Goal: Information Seeking & Learning: Check status

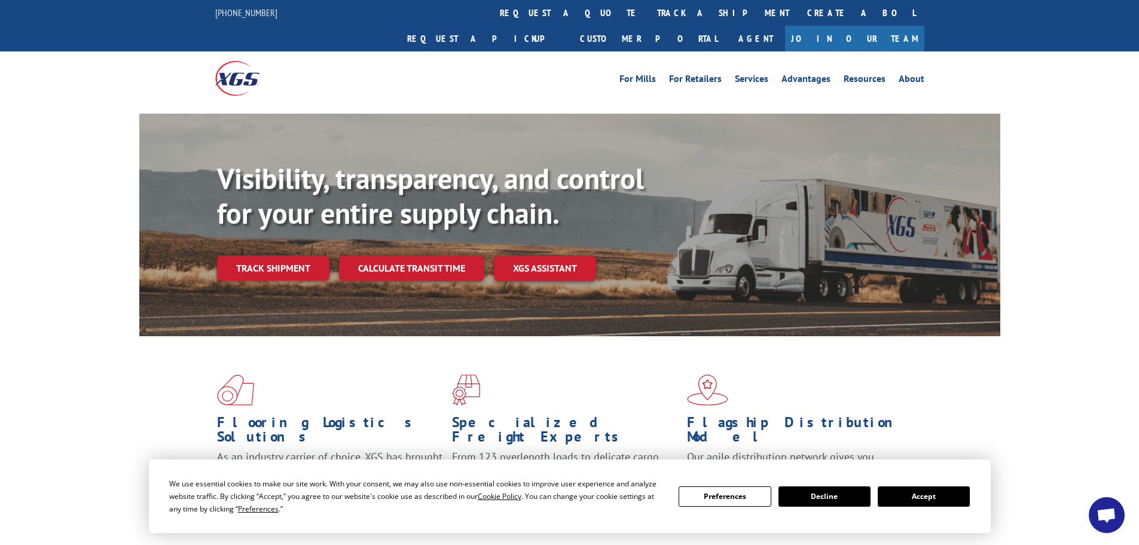
click at [941, 509] on div "We use essential cookies to make our site work. With your consent, we may also …" at bounding box center [569, 496] width 801 height 38
click at [931, 502] on button "Accept" at bounding box center [924, 496] width 92 height 20
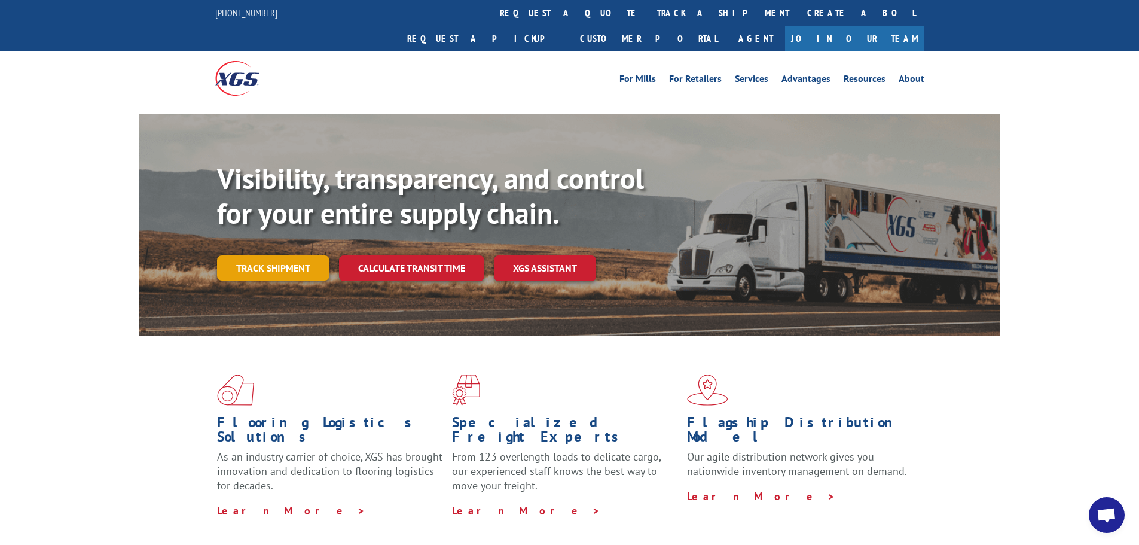
click at [316, 255] on link "Track shipment" at bounding box center [273, 267] width 112 height 25
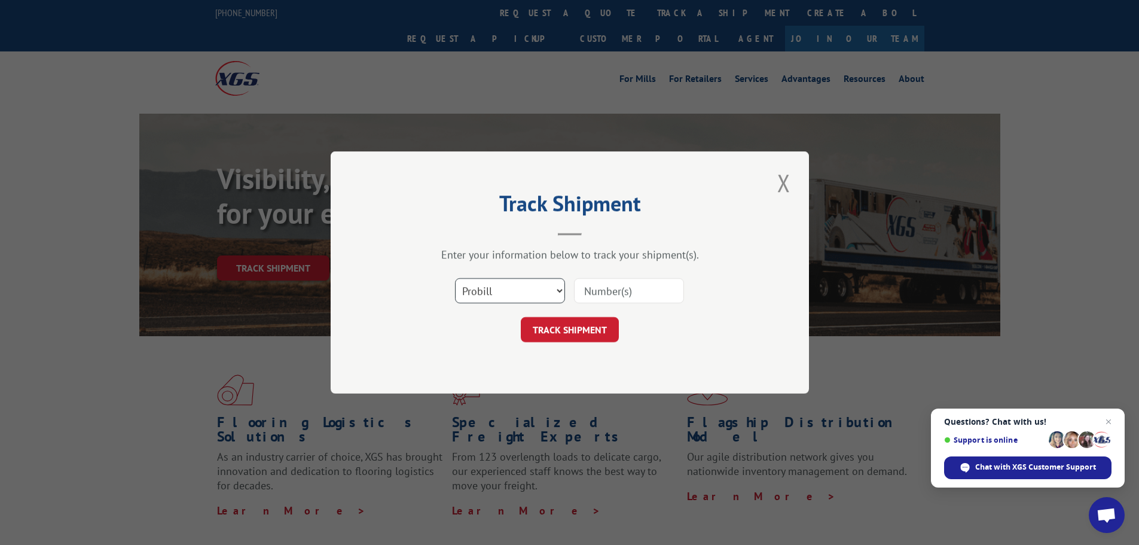
click at [513, 298] on select "Select category... Probill BOL PO" at bounding box center [510, 290] width 110 height 25
select select "po"
click at [455, 278] on select "Select category... Probill BOL PO" at bounding box center [510, 290] width 110 height 25
click at [633, 292] on input at bounding box center [629, 290] width 110 height 25
paste input "20520456"
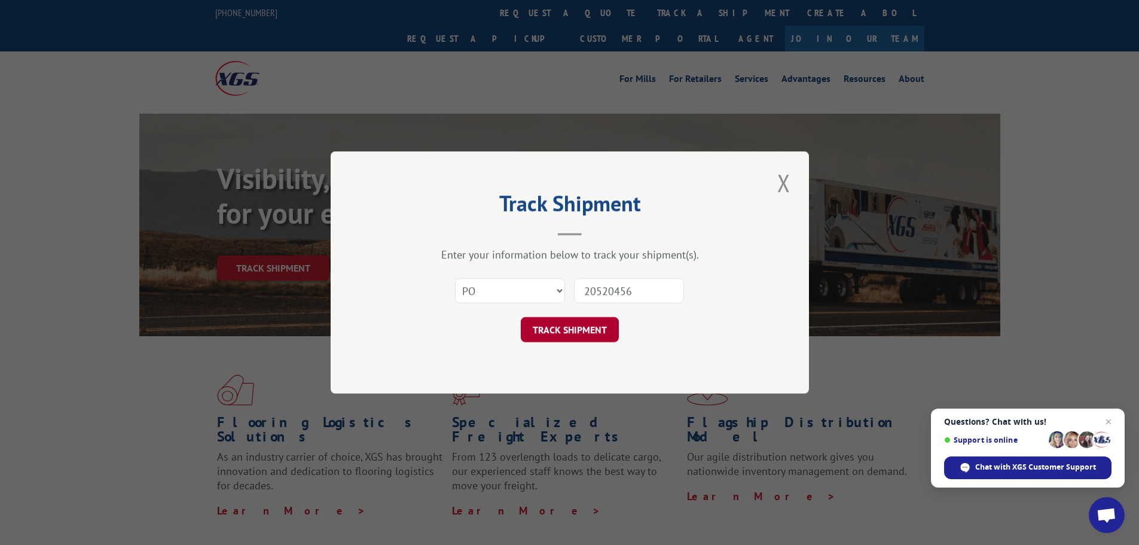
type input "20520456"
click at [568, 332] on button "TRACK SHIPMENT" at bounding box center [570, 329] width 98 height 25
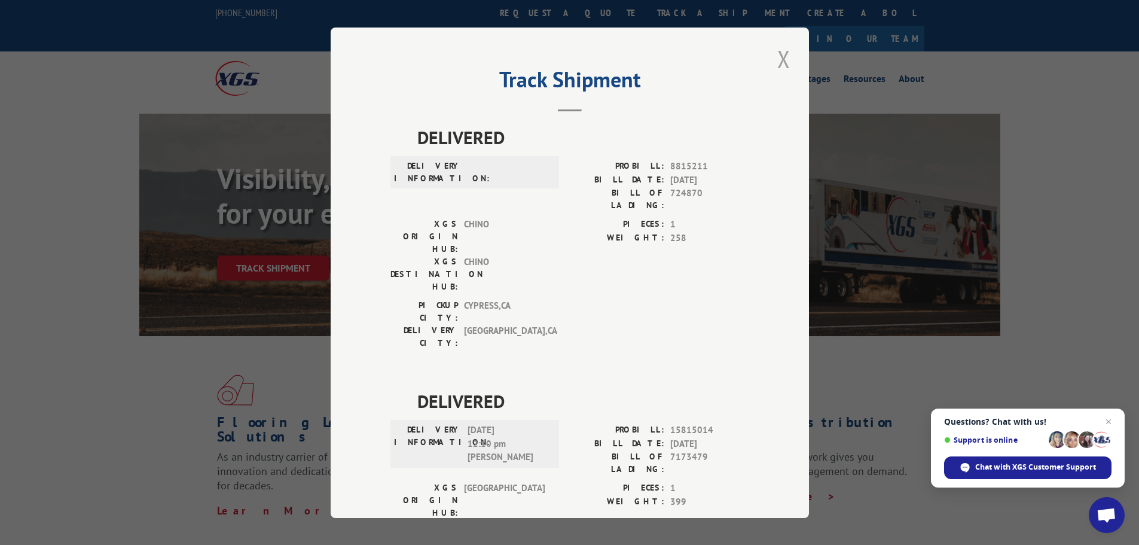
click at [774, 62] on button "Close modal" at bounding box center [784, 58] width 20 height 33
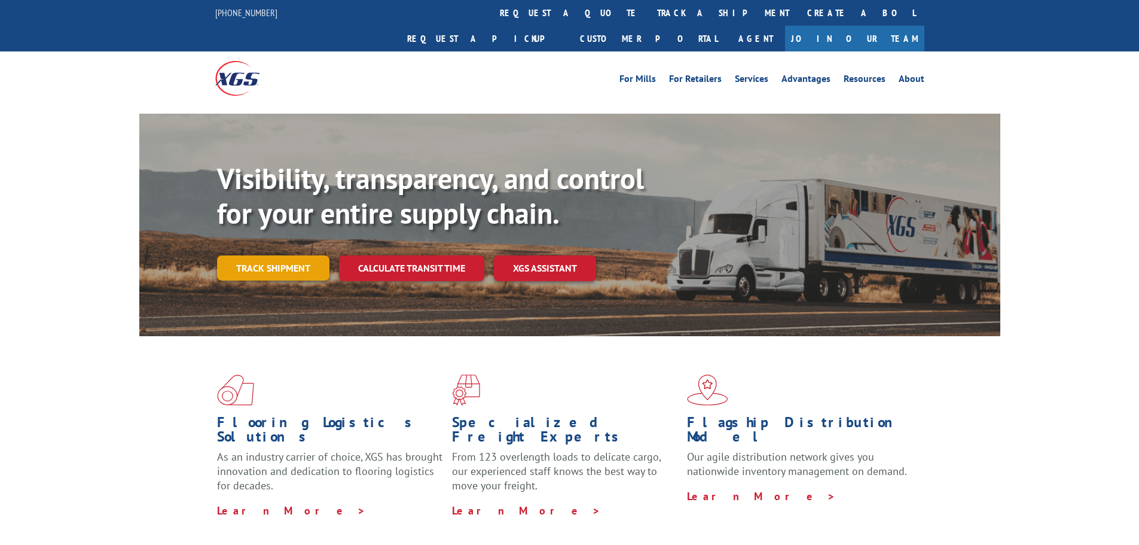
click at [286, 255] on link "Track shipment" at bounding box center [273, 267] width 112 height 25
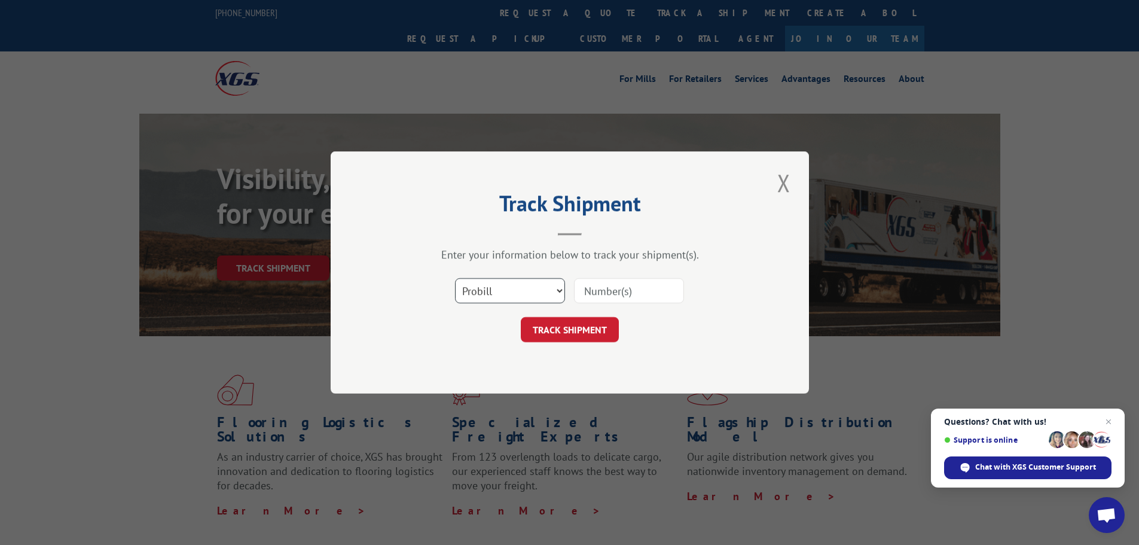
click at [524, 294] on select "Select category... Probill BOL PO" at bounding box center [510, 290] width 110 height 25
select select "po"
click at [455, 278] on select "Select category... Probill BOL PO" at bounding box center [510, 290] width 110 height 25
drag, startPoint x: 687, startPoint y: 279, endPoint x: 651, endPoint y: 287, distance: 36.7
click at [687, 279] on div "Select category... Probill BOL PO" at bounding box center [570, 290] width 359 height 39
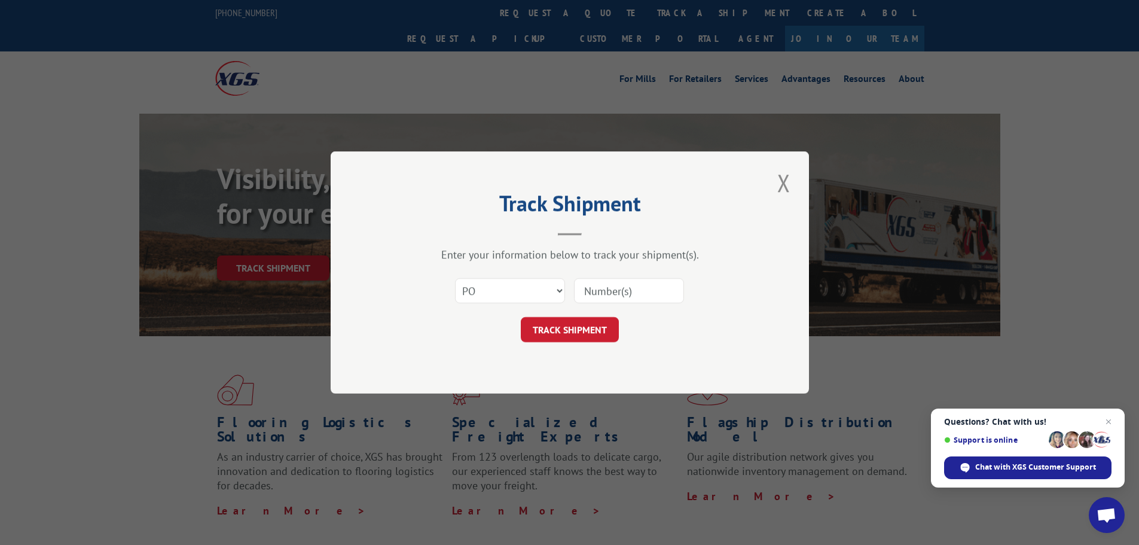
click at [624, 289] on input at bounding box center [629, 290] width 110 height 25
paste input "20520373"
type input "20520373"
click at [565, 321] on button "TRACK SHIPMENT" at bounding box center [570, 329] width 98 height 25
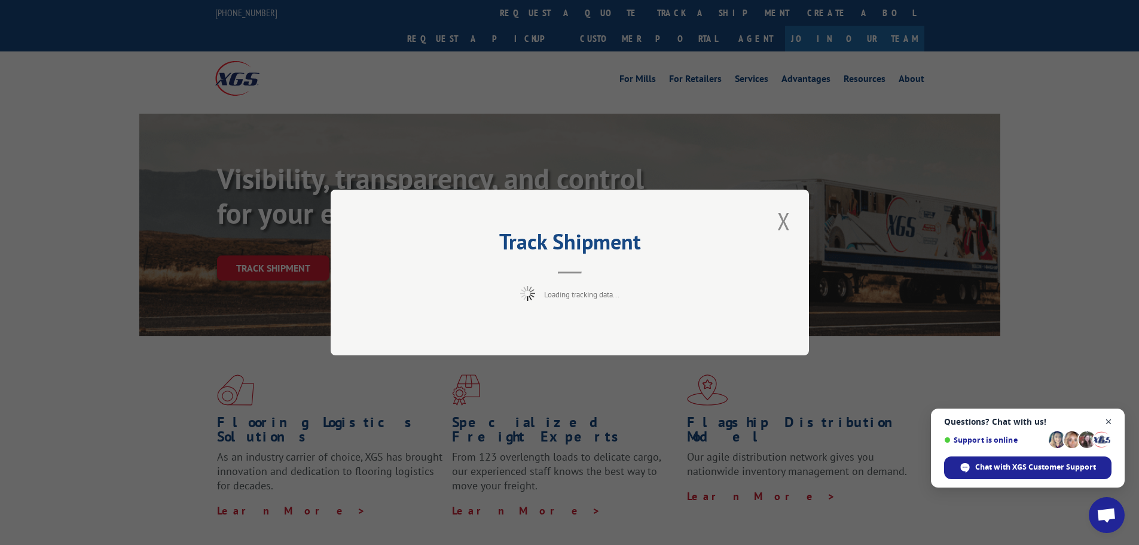
click at [1112, 418] on span "Open chat" at bounding box center [1109, 421] width 15 height 15
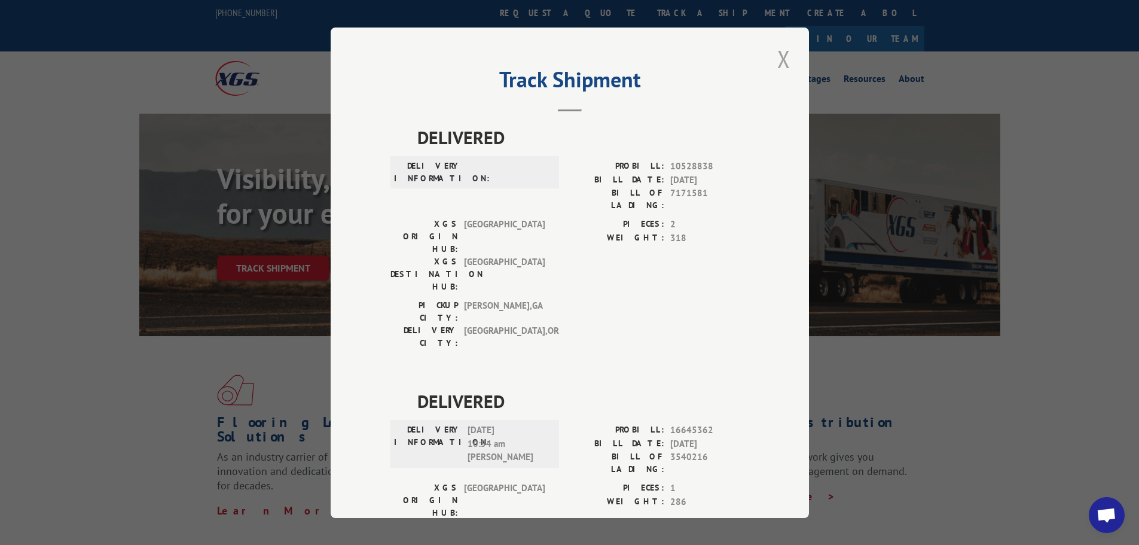
click at [776, 61] on button "Close modal" at bounding box center [784, 58] width 20 height 33
